Goal: Task Accomplishment & Management: Use online tool/utility

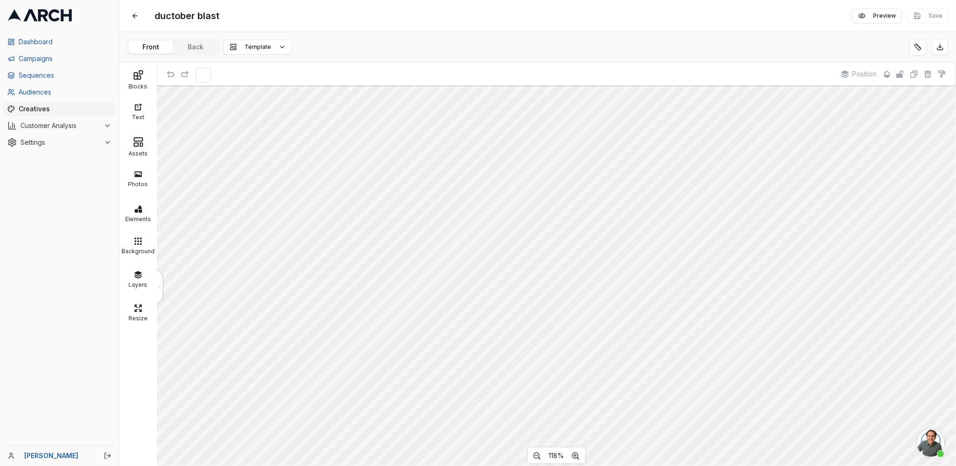
click at [195, 36] on div "Front Back Template" at bounding box center [537, 47] width 836 height 30
click at [195, 41] on button "Back" at bounding box center [195, 46] width 45 height 13
click at [148, 50] on button "Front" at bounding box center [150, 46] width 45 height 13
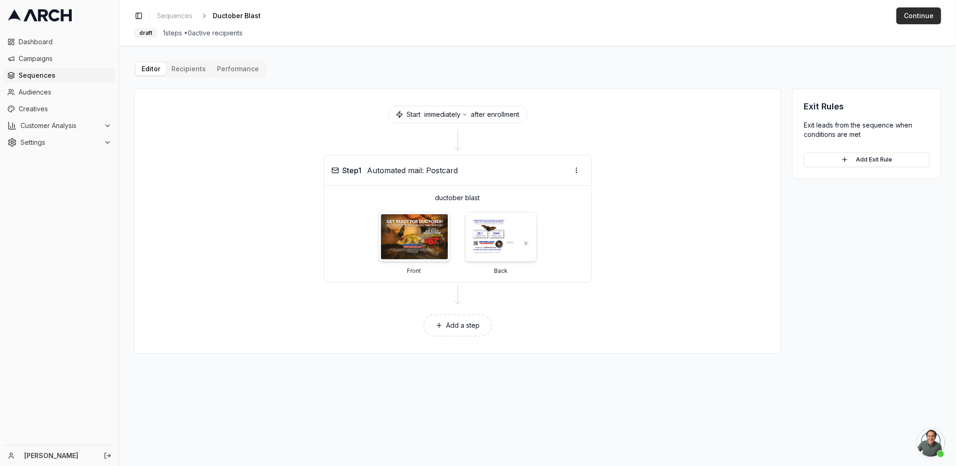
click at [924, 9] on button "Continue" at bounding box center [918, 15] width 45 height 17
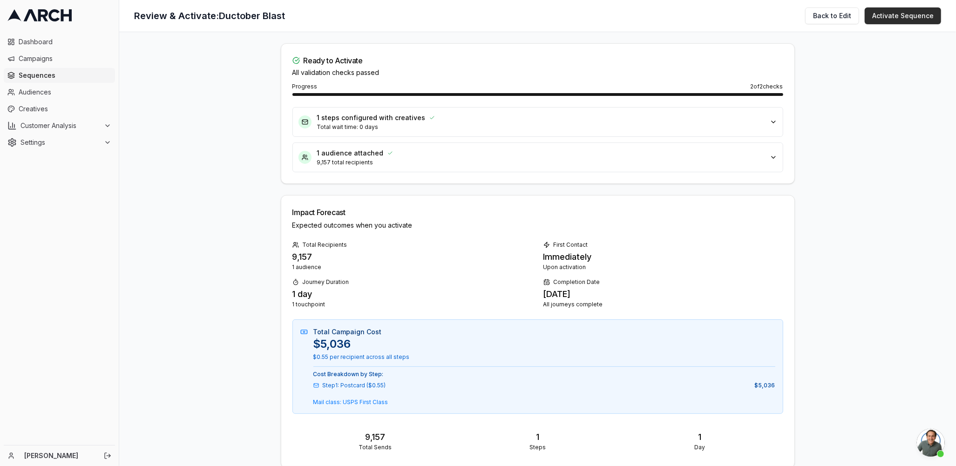
click at [885, 20] on button "Activate Sequence" at bounding box center [902, 15] width 76 height 17
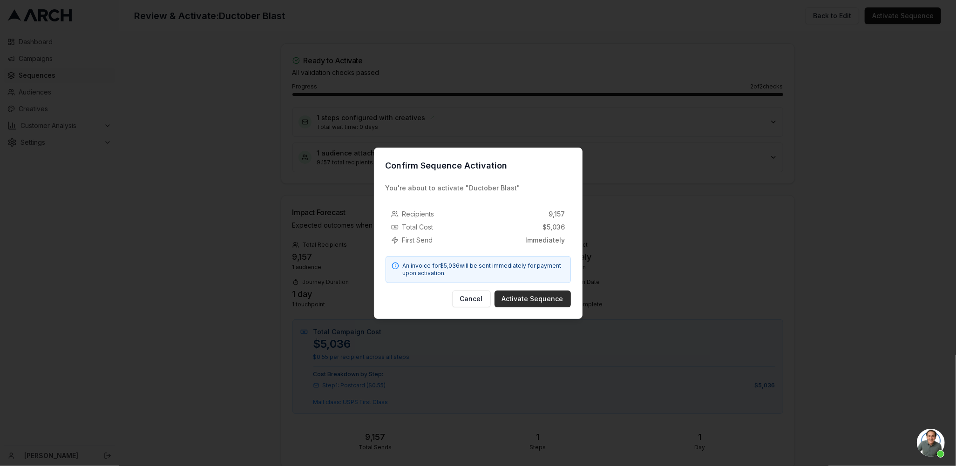
click at [542, 300] on button "Activate Sequence" at bounding box center [532, 298] width 76 height 17
